Goal: Find specific page/section: Find specific page/section

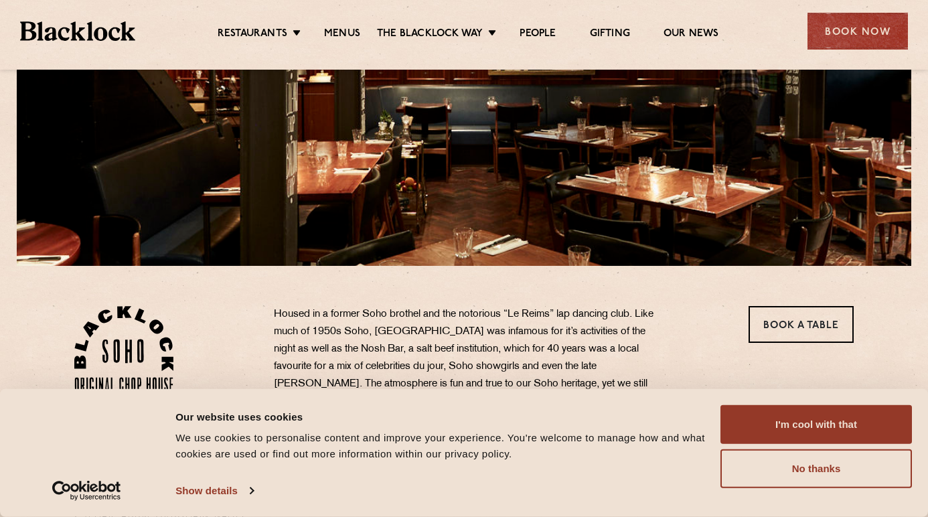
scroll to position [217, 0]
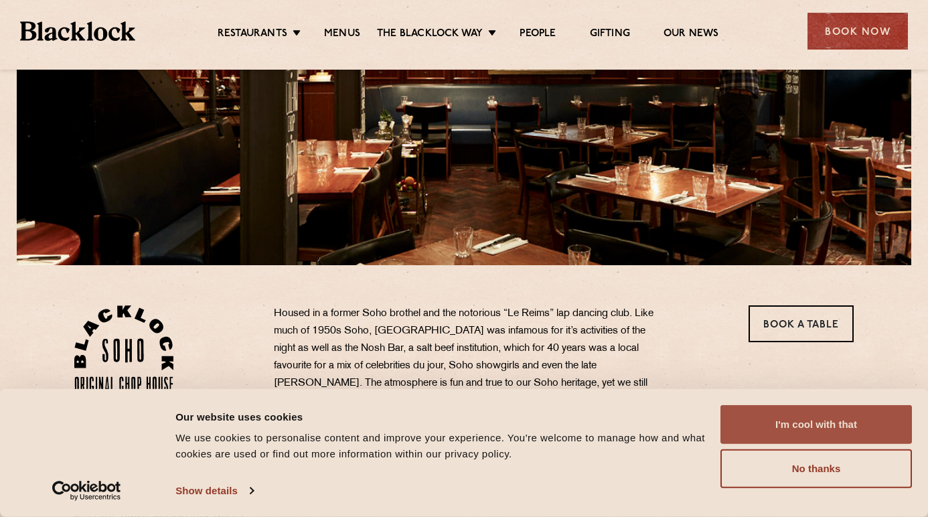
click at [837, 425] on button "I'm cool with that" at bounding box center [815, 424] width 191 height 39
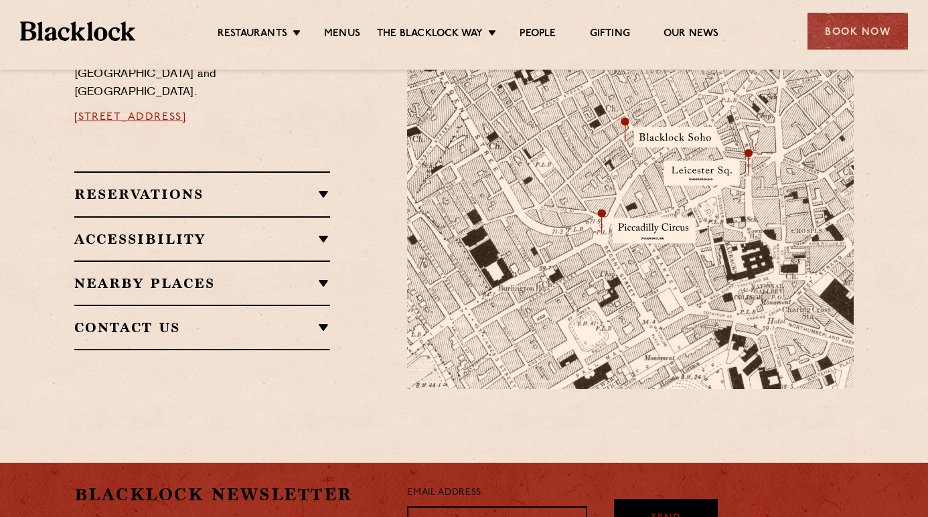
scroll to position [1109, 0]
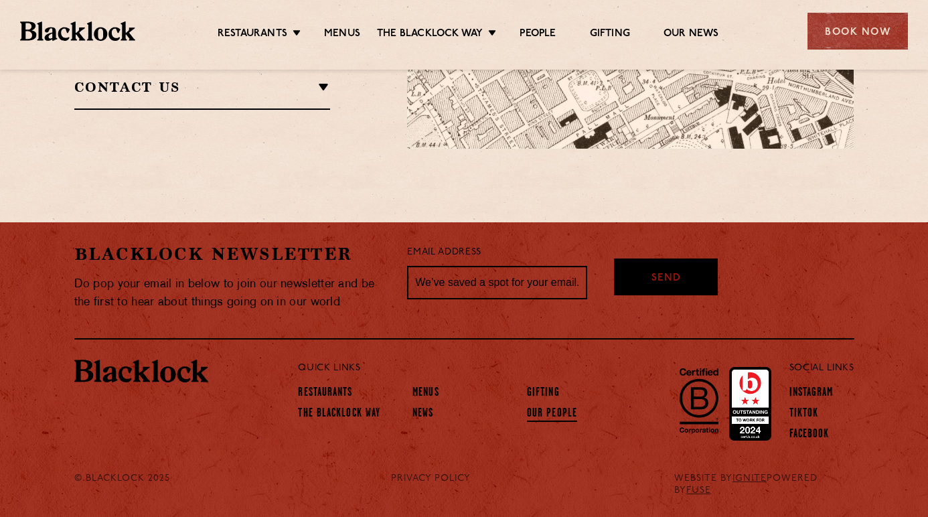
click at [549, 414] on link "Our People" at bounding box center [552, 414] width 50 height 15
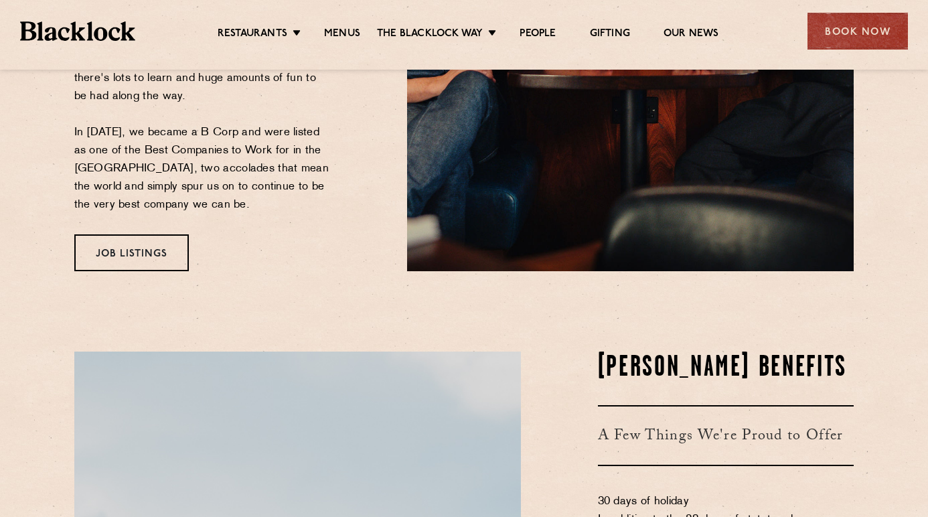
scroll to position [456, 0]
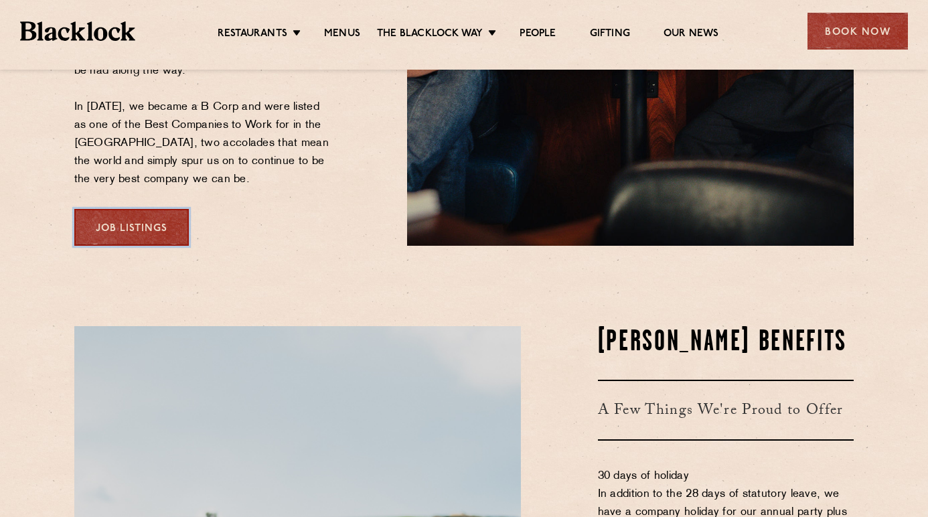
click at [135, 209] on link "Job Listings" at bounding box center [131, 227] width 114 height 37
